Goal: Task Accomplishment & Management: Use online tool/utility

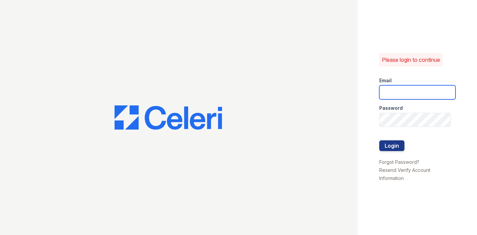
click at [392, 92] on input "email" at bounding box center [417, 92] width 76 height 14
type input "shiv@auranewyork.com"
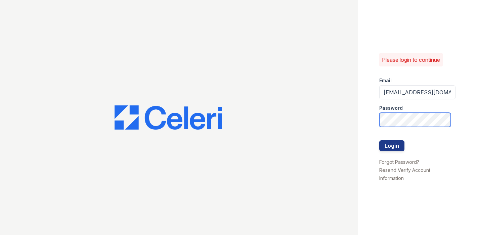
click at [379, 140] on button "Login" at bounding box center [391, 145] width 25 height 11
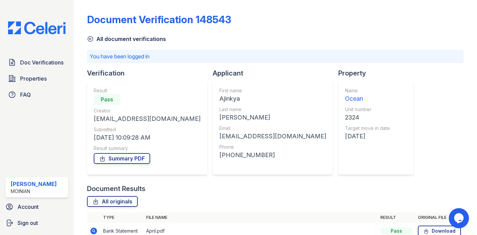
click at [47, 38] on div "Doc Verifications Properties FAQ [PERSON_NAME] Moinian Account Sign out" at bounding box center [37, 117] width 74 height 235
click at [47, 36] on div "Doc Verifications Properties FAQ [PERSON_NAME] Moinian Account Sign out" at bounding box center [37, 117] width 74 height 235
click at [52, 35] on div "Doc Verifications Properties FAQ [PERSON_NAME] Moinian Account Sign out" at bounding box center [37, 117] width 74 height 235
click at [46, 31] on img at bounding box center [37, 28] width 68 height 13
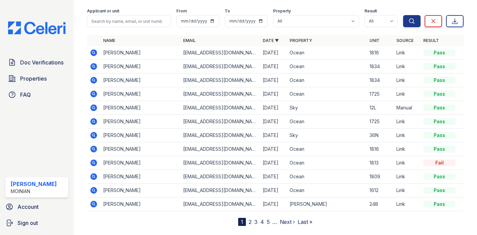
scroll to position [42, 0]
